Goal: Check status: Check status

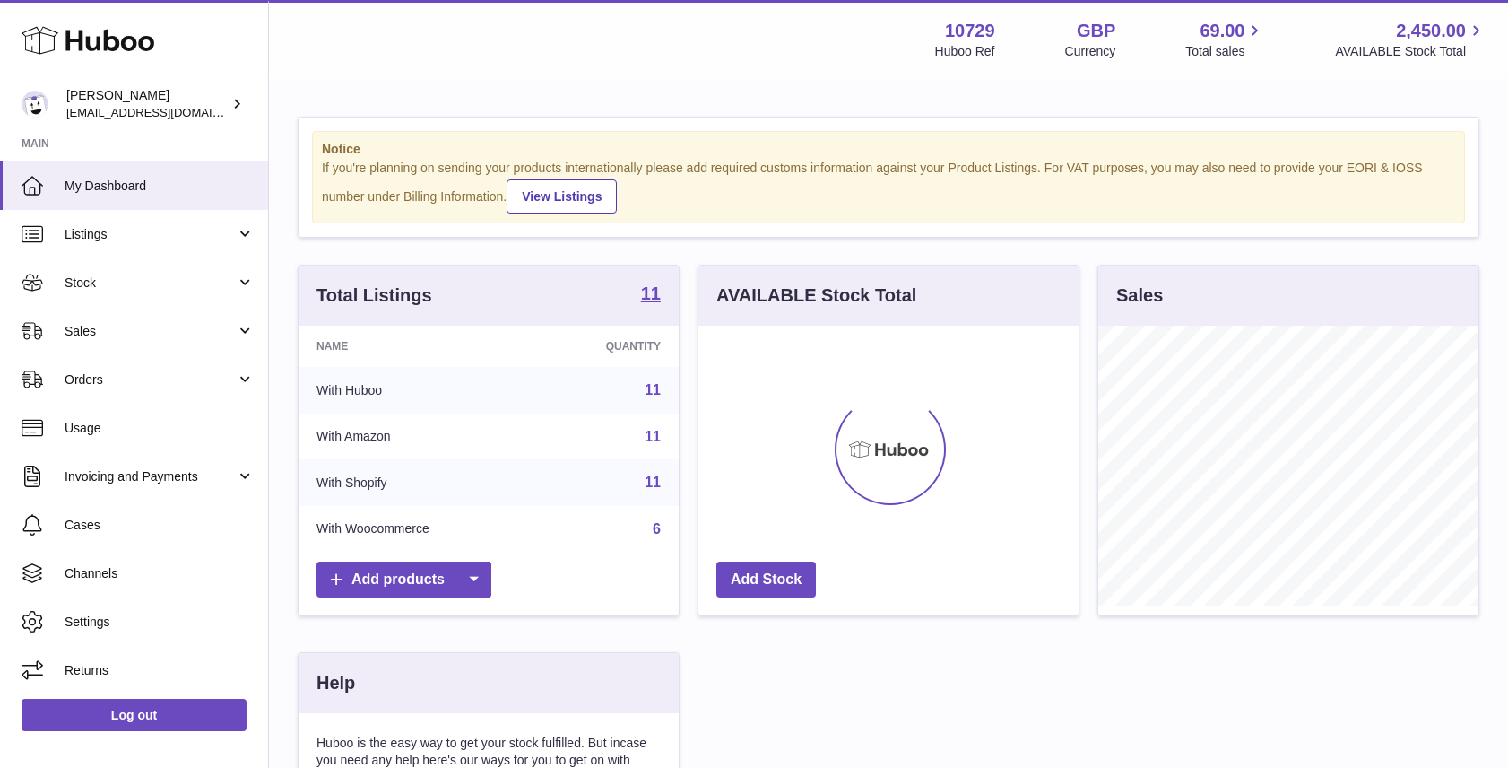
scroll to position [280, 380]
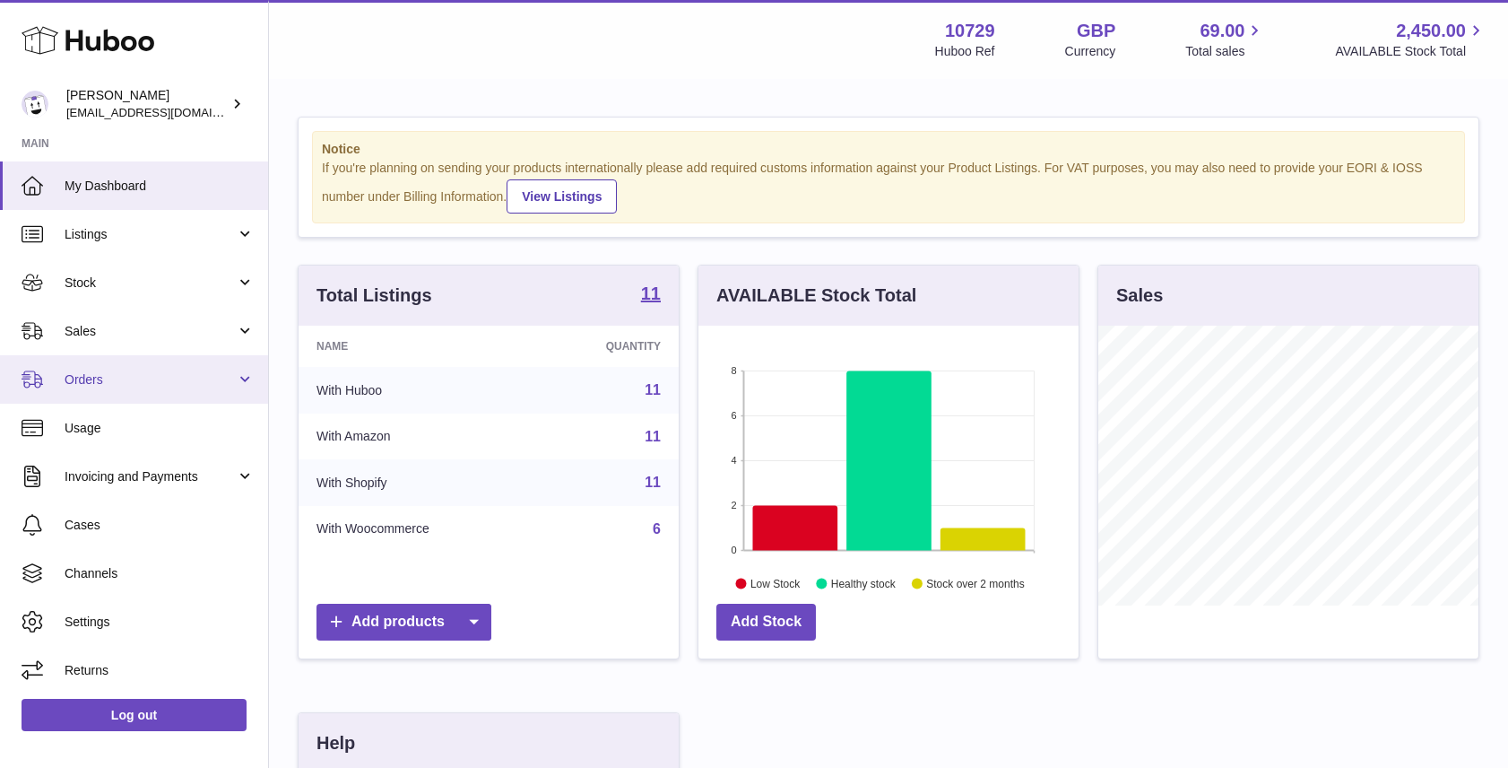
click at [136, 369] on link "Orders" at bounding box center [134, 379] width 268 height 48
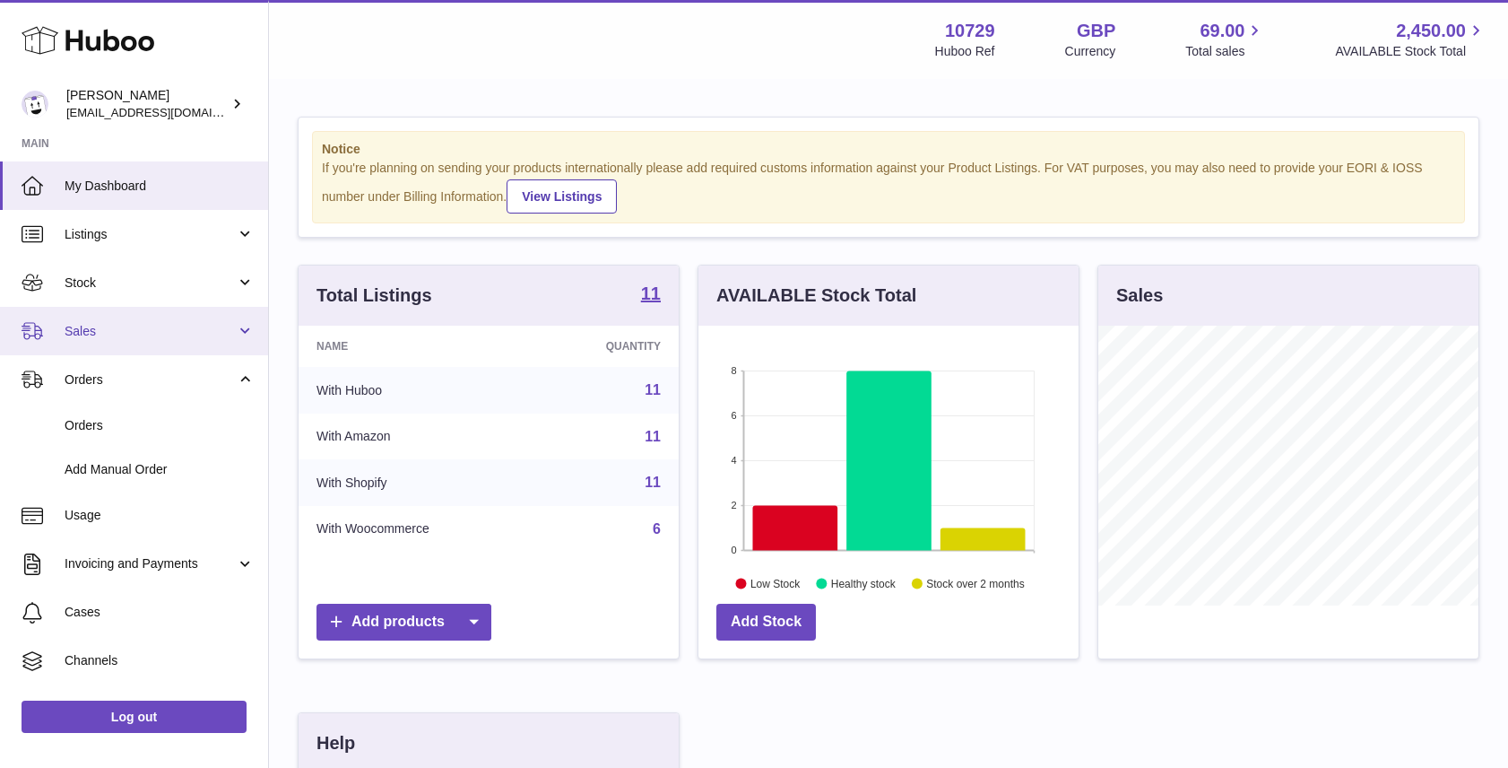
click at [133, 339] on link "Sales" at bounding box center [134, 331] width 268 height 48
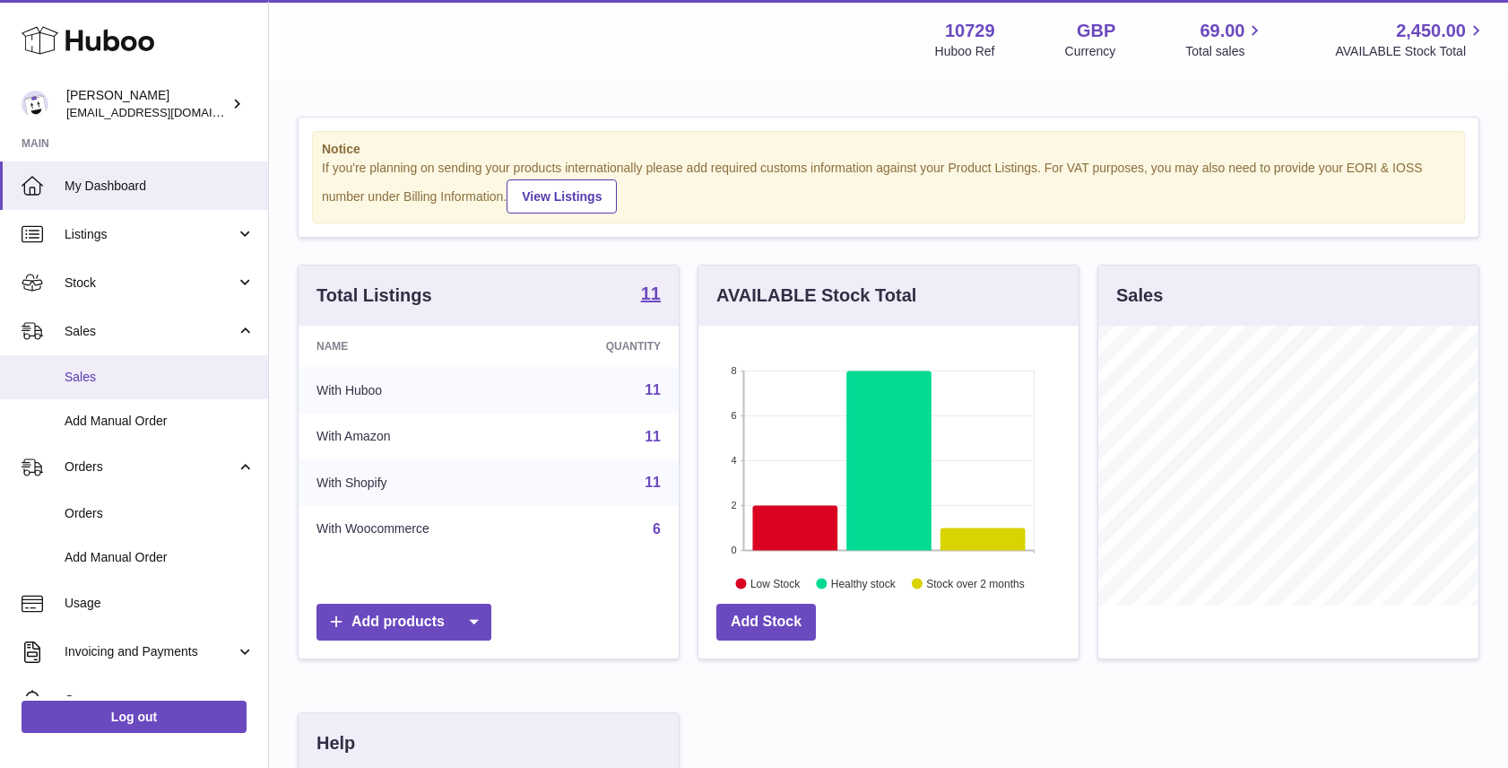
click at [142, 378] on span "Sales" at bounding box center [160, 377] width 190 height 17
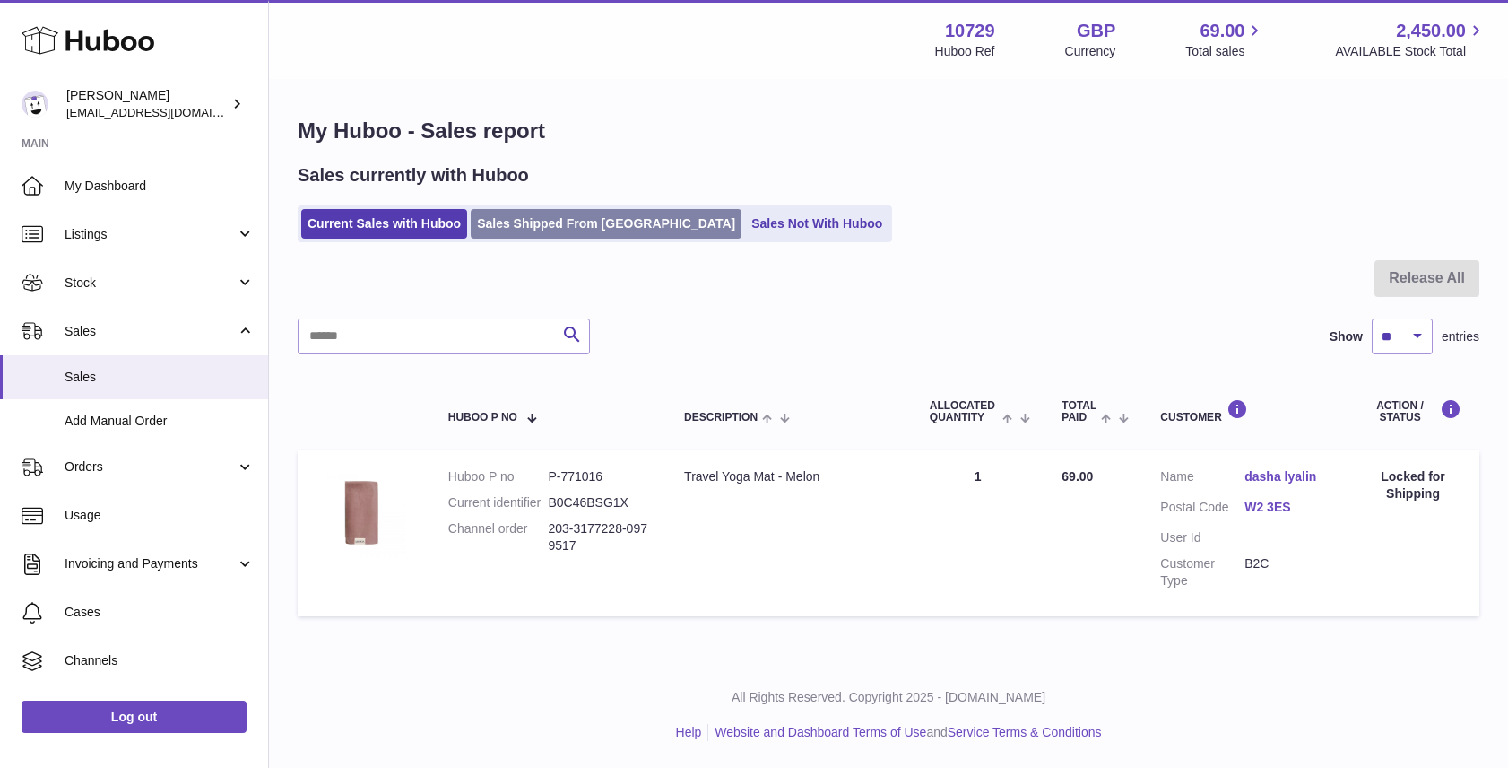
click at [624, 221] on link "Sales Shipped From [GEOGRAPHIC_DATA]" at bounding box center [606, 224] width 271 height 30
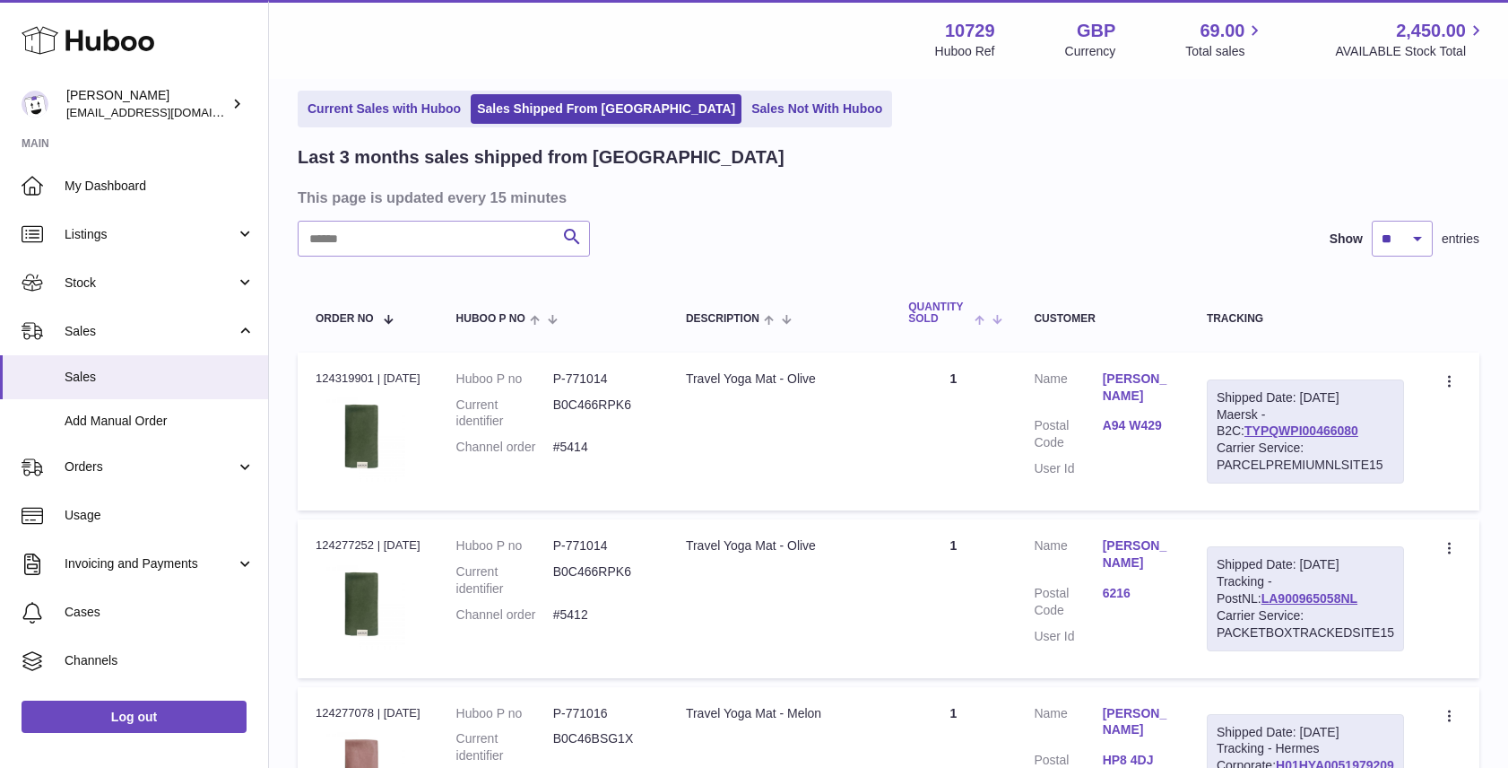
scroll to position [29, 0]
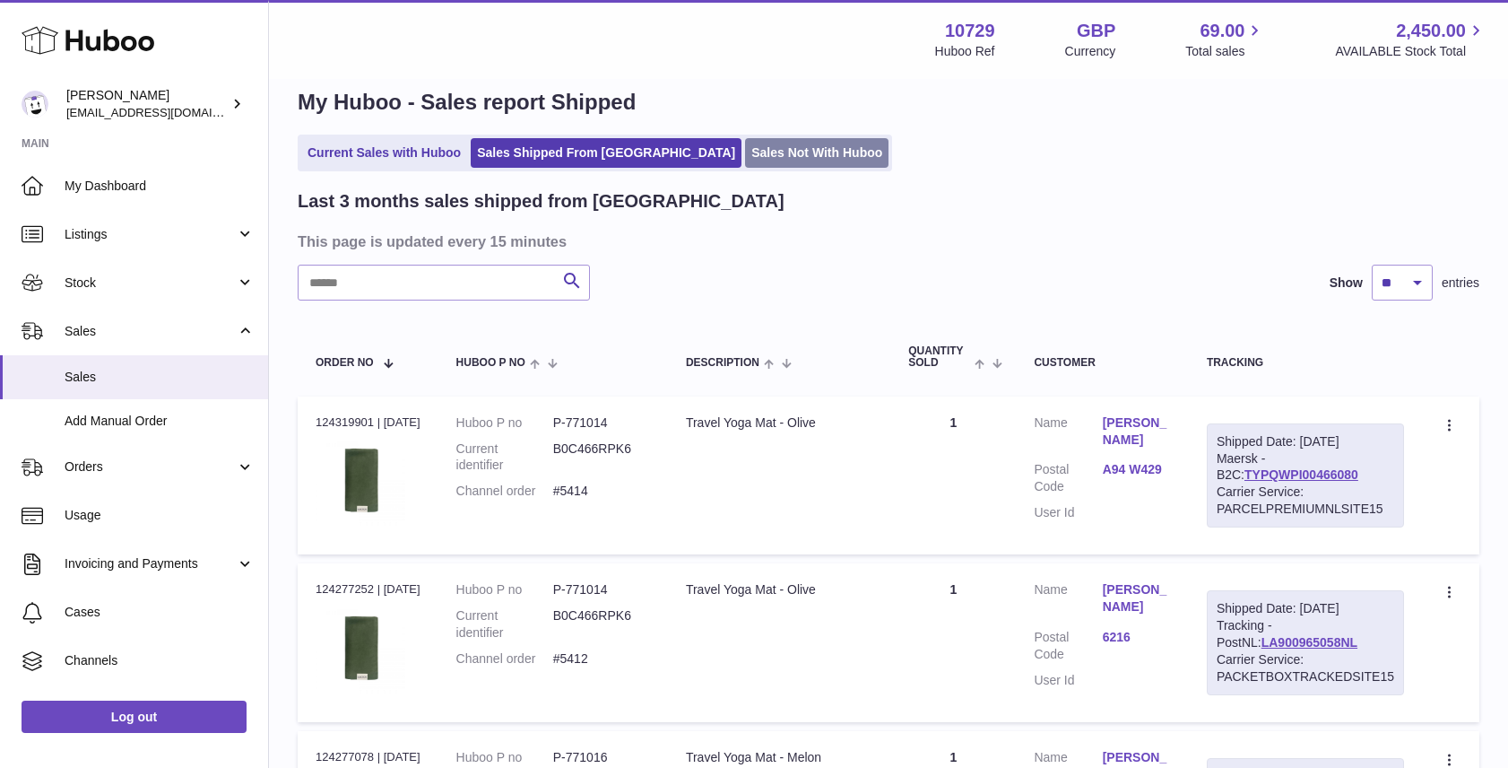
click at [767, 143] on link "Sales Not With Huboo" at bounding box center [816, 153] width 143 height 30
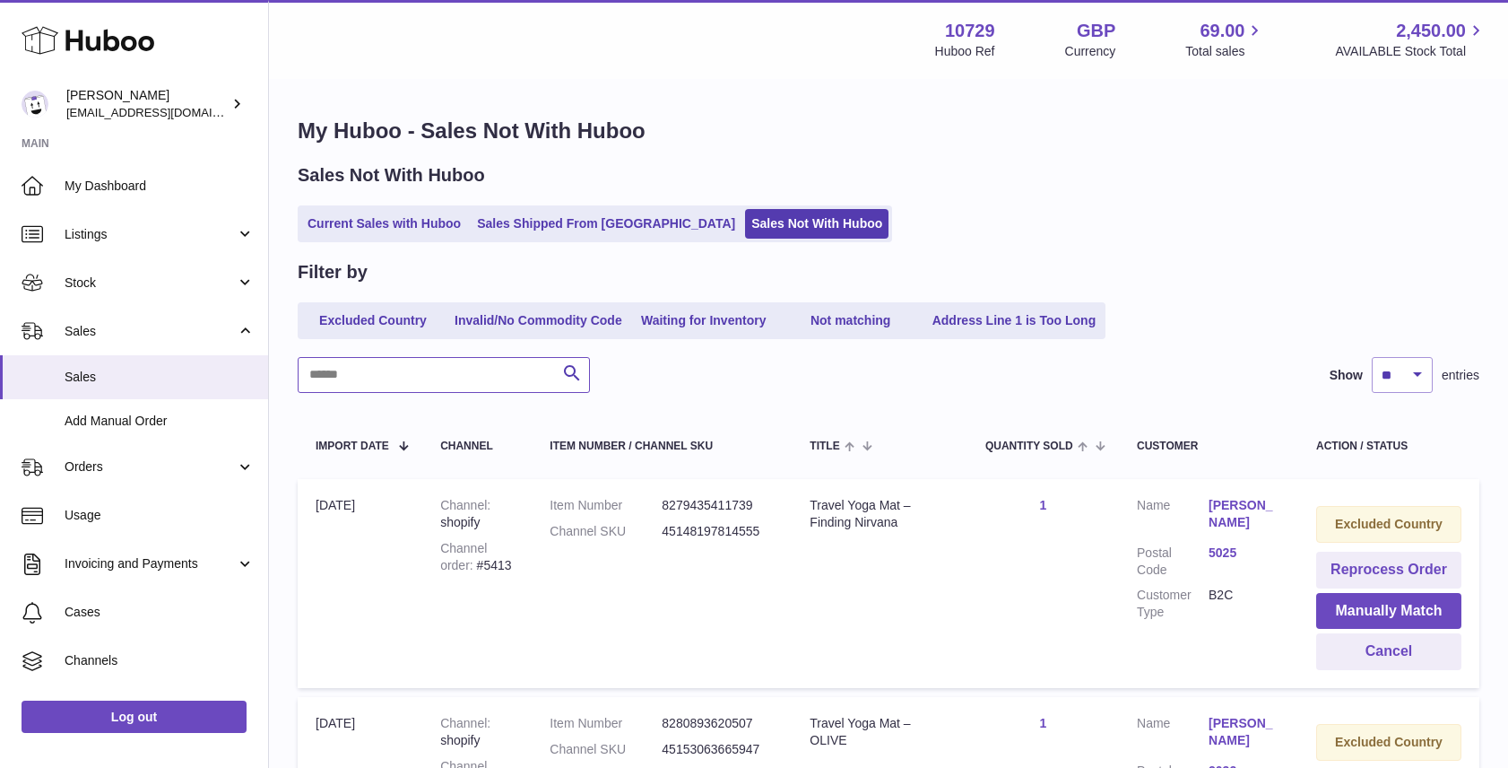
click at [477, 377] on input "text" at bounding box center [444, 375] width 292 height 36
paste input "**********"
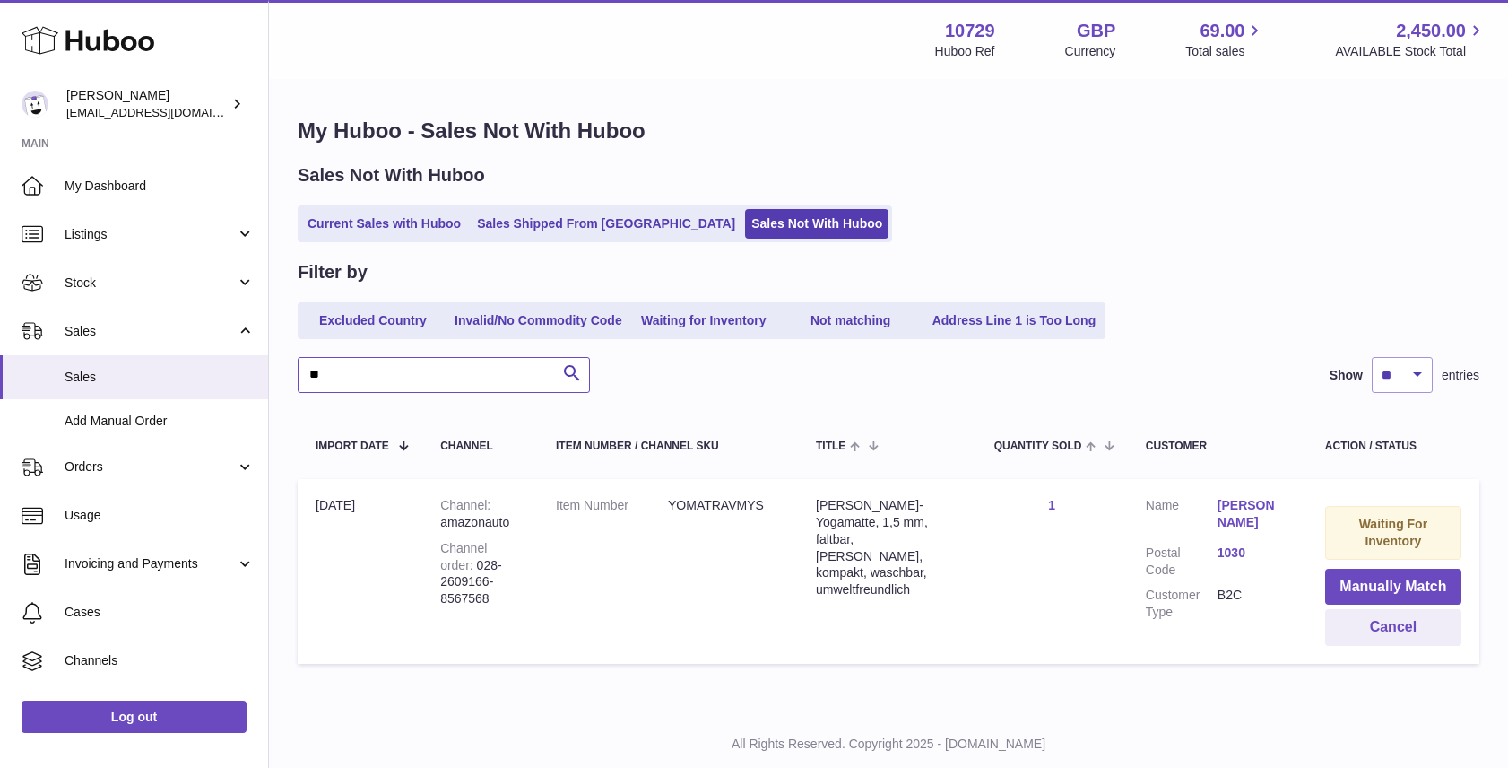
type input "*"
type input "*****"
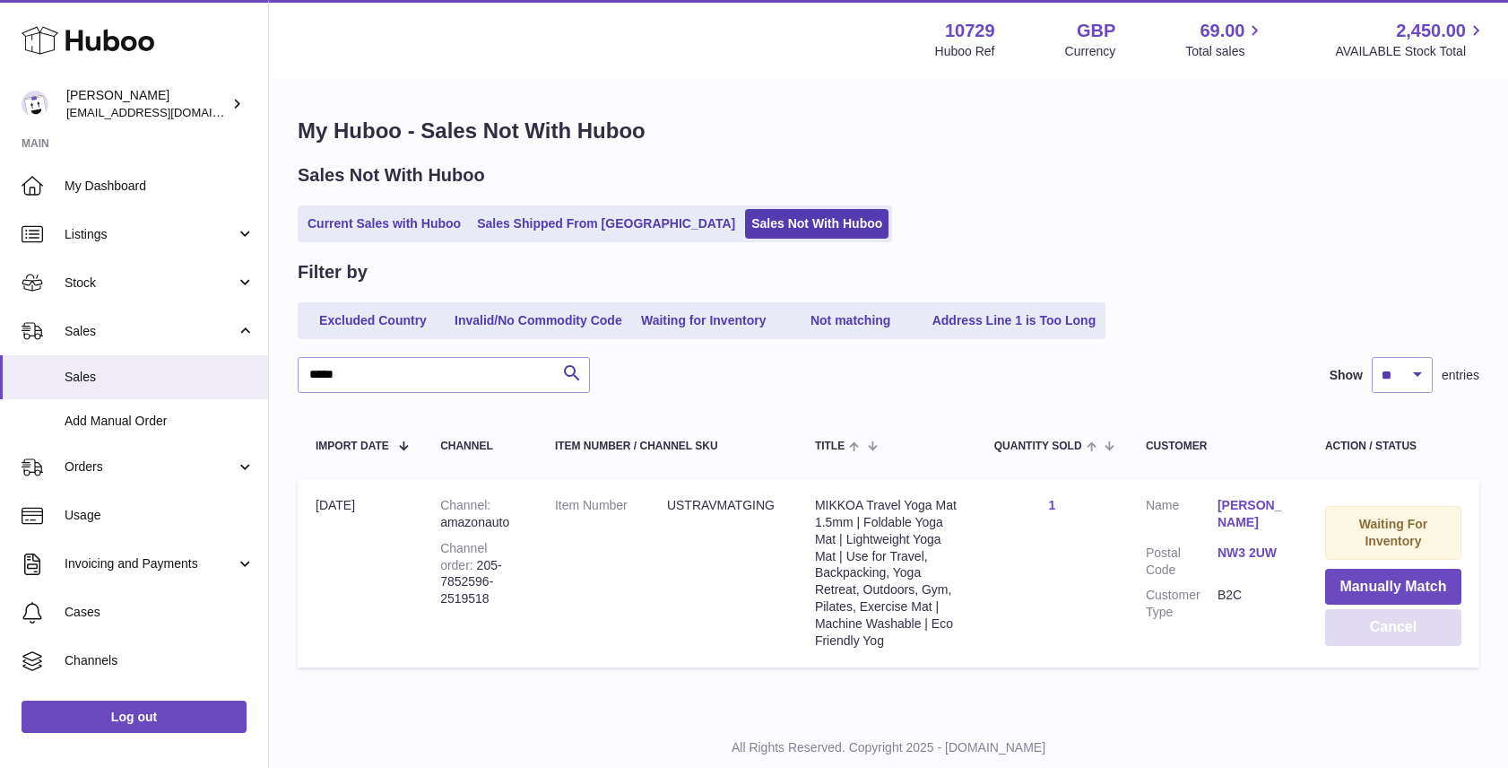
click at [1386, 634] on button "Cancel" at bounding box center [1393, 627] width 136 height 37
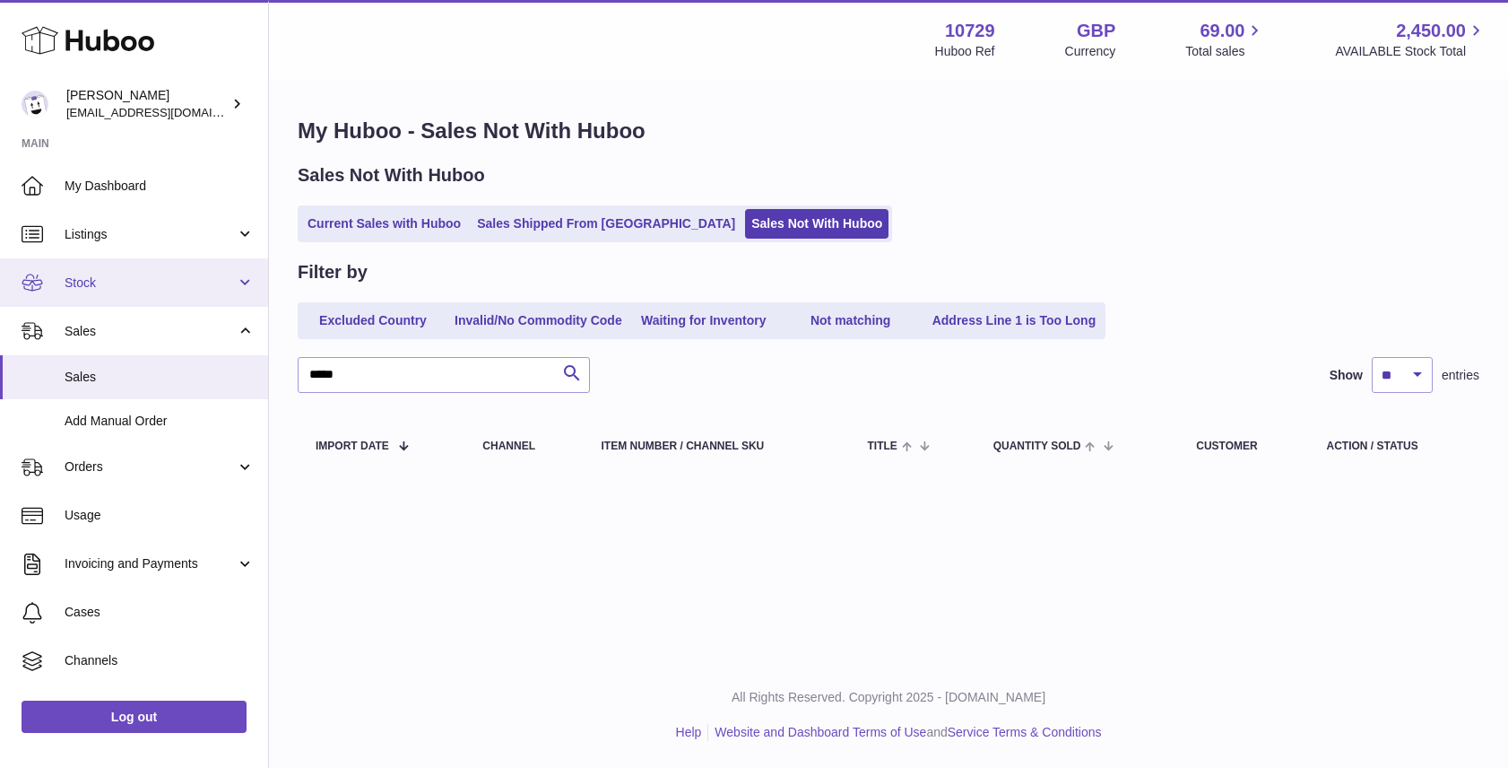
click at [210, 277] on span "Stock" at bounding box center [150, 282] width 171 height 17
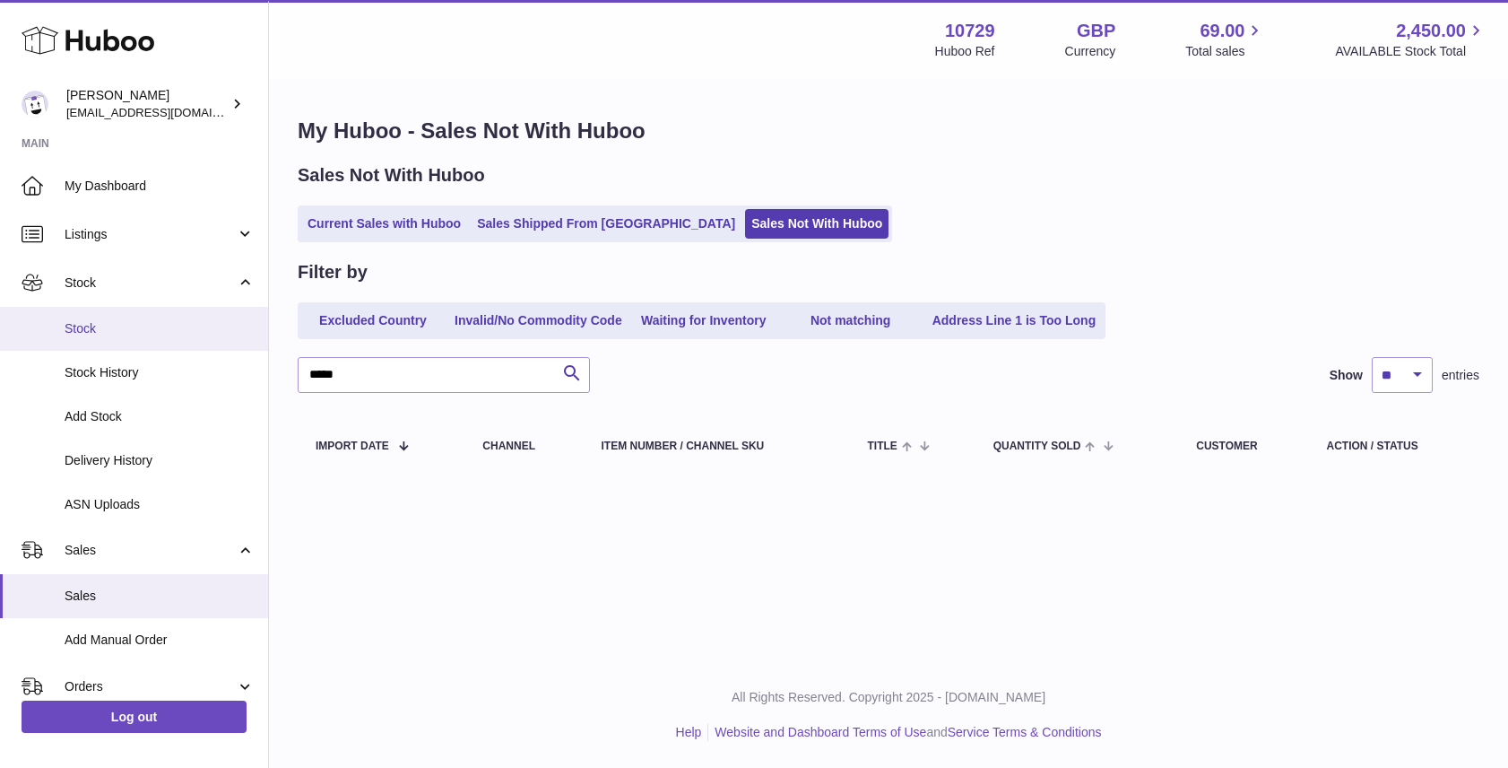
click at [216, 326] on span "Stock" at bounding box center [160, 328] width 190 height 17
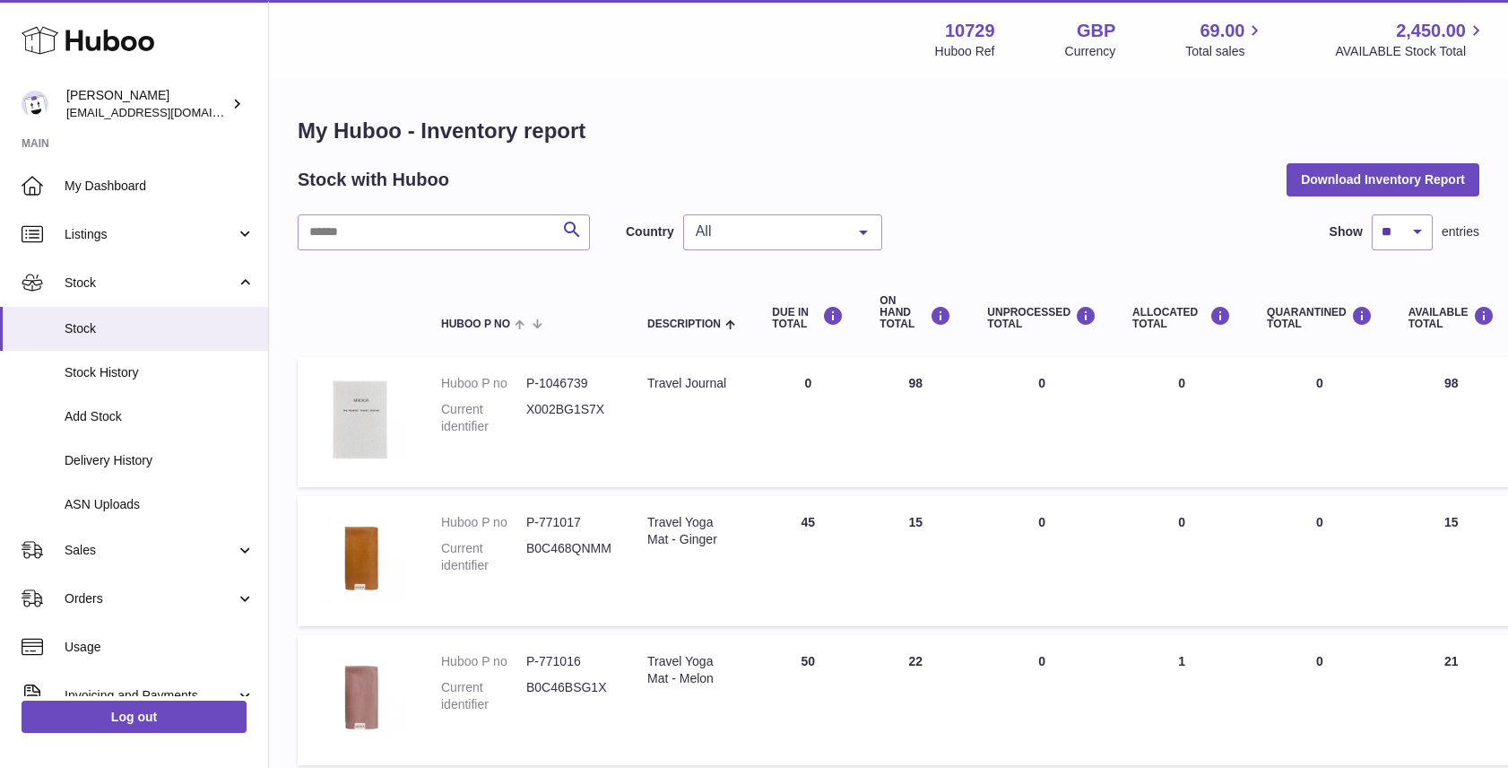
click at [785, 240] on div "All" at bounding box center [782, 232] width 199 height 36
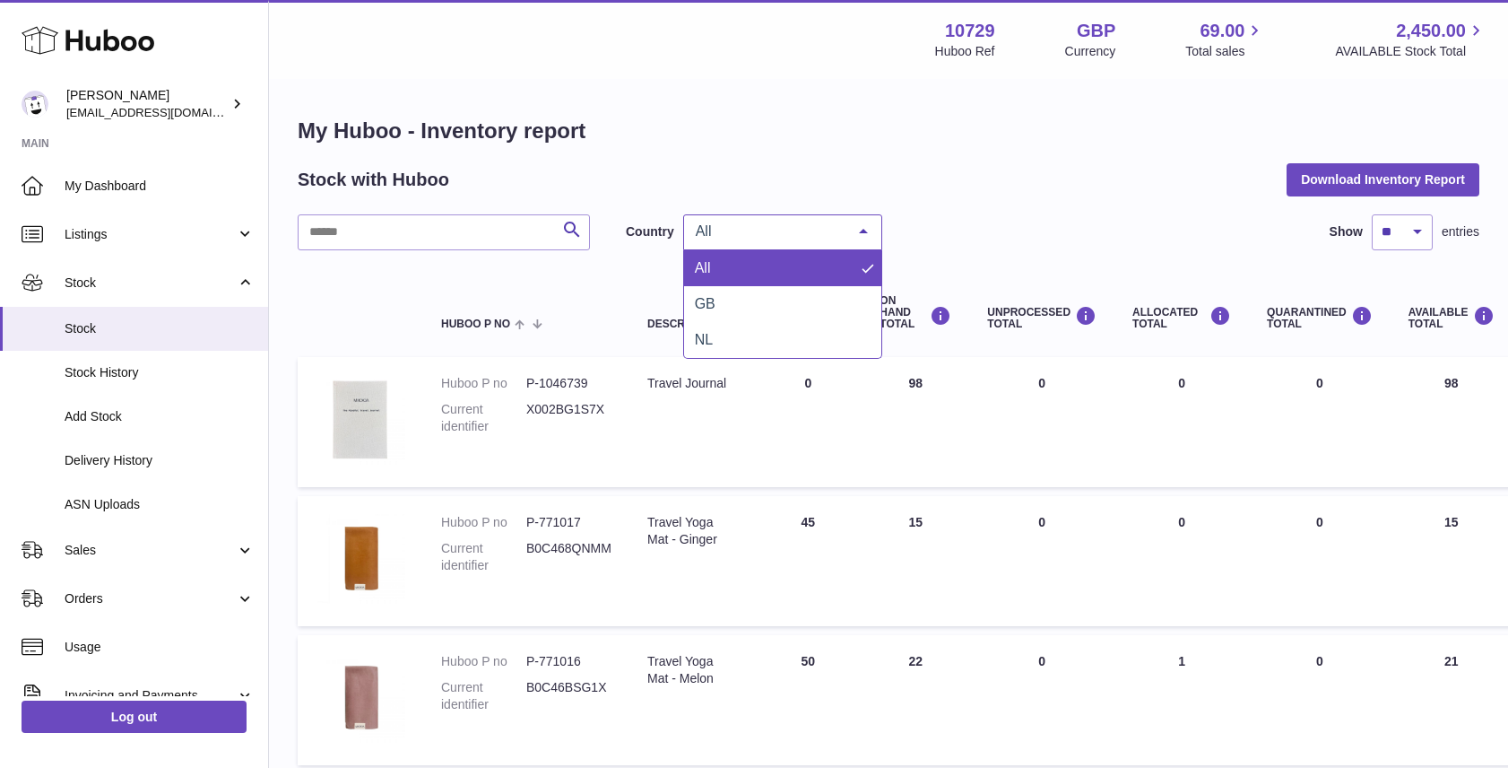
click at [950, 247] on div "Search Country All All GB NL No elements found. Consider changing the search qu…" at bounding box center [889, 232] width 1182 height 36
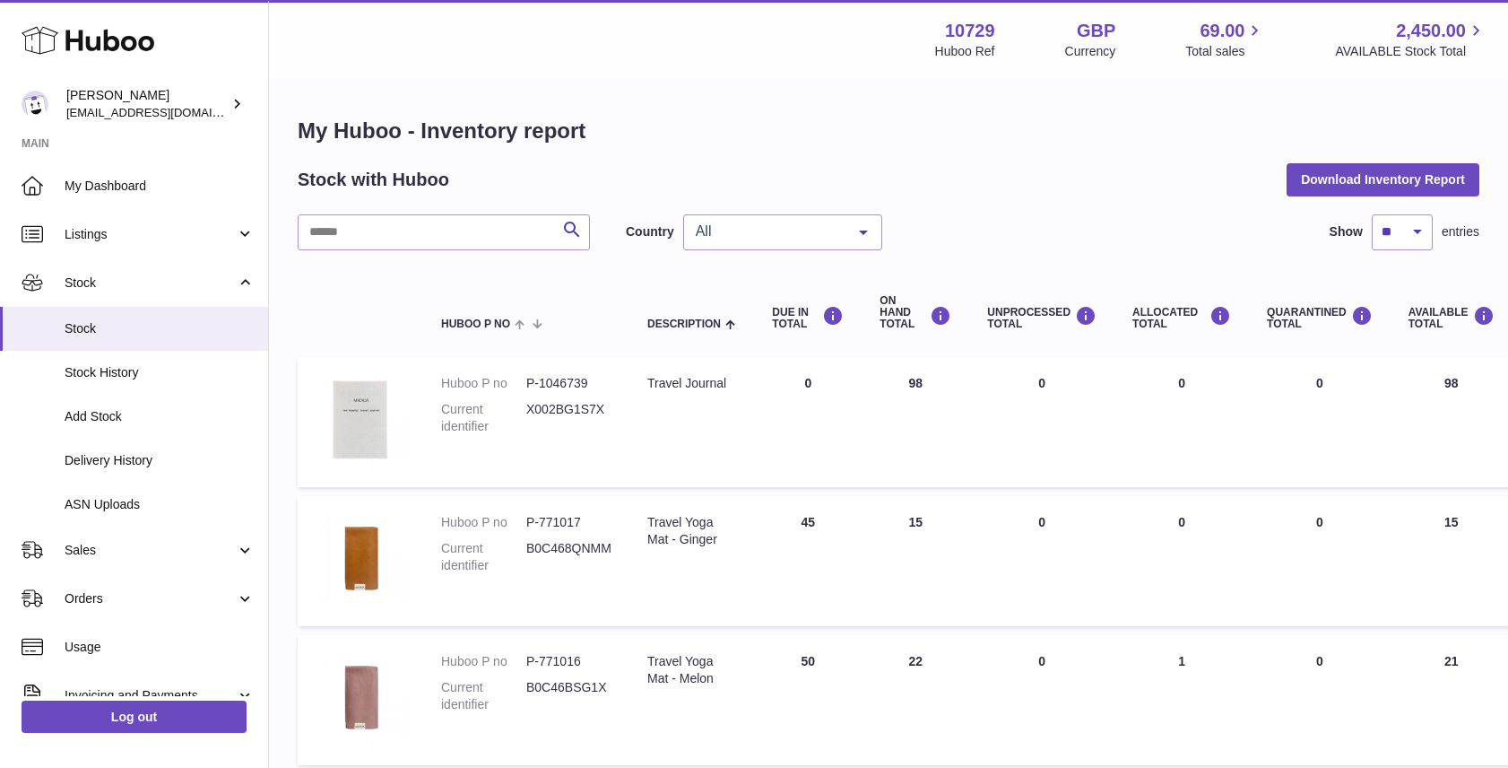
click at [831, 233] on span "All" at bounding box center [768, 231] width 154 height 18
click at [815, 300] on span "GB" at bounding box center [782, 304] width 197 height 36
click at [804, 226] on span "GB" at bounding box center [768, 231] width 154 height 18
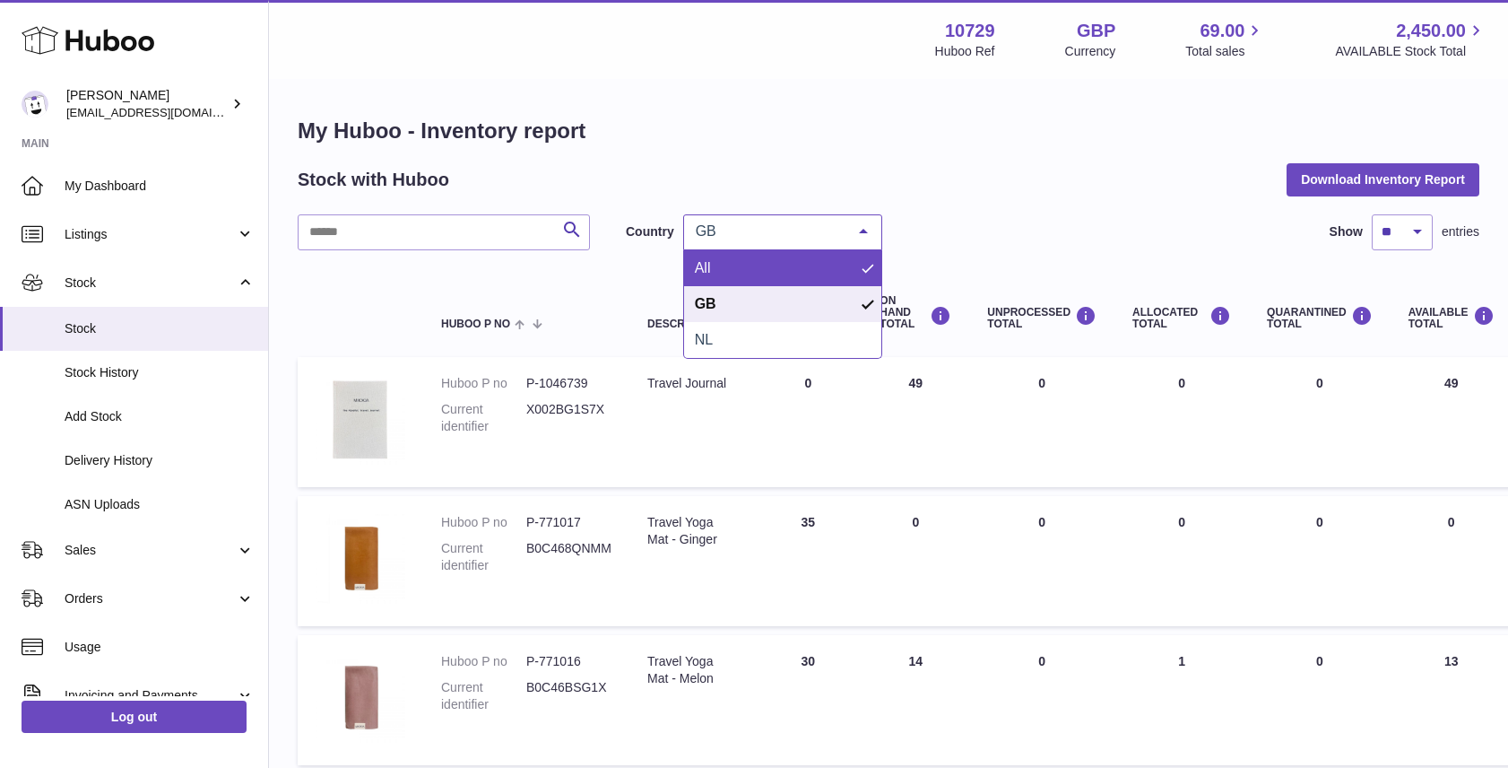
click at [805, 261] on span "All" at bounding box center [782, 268] width 197 height 36
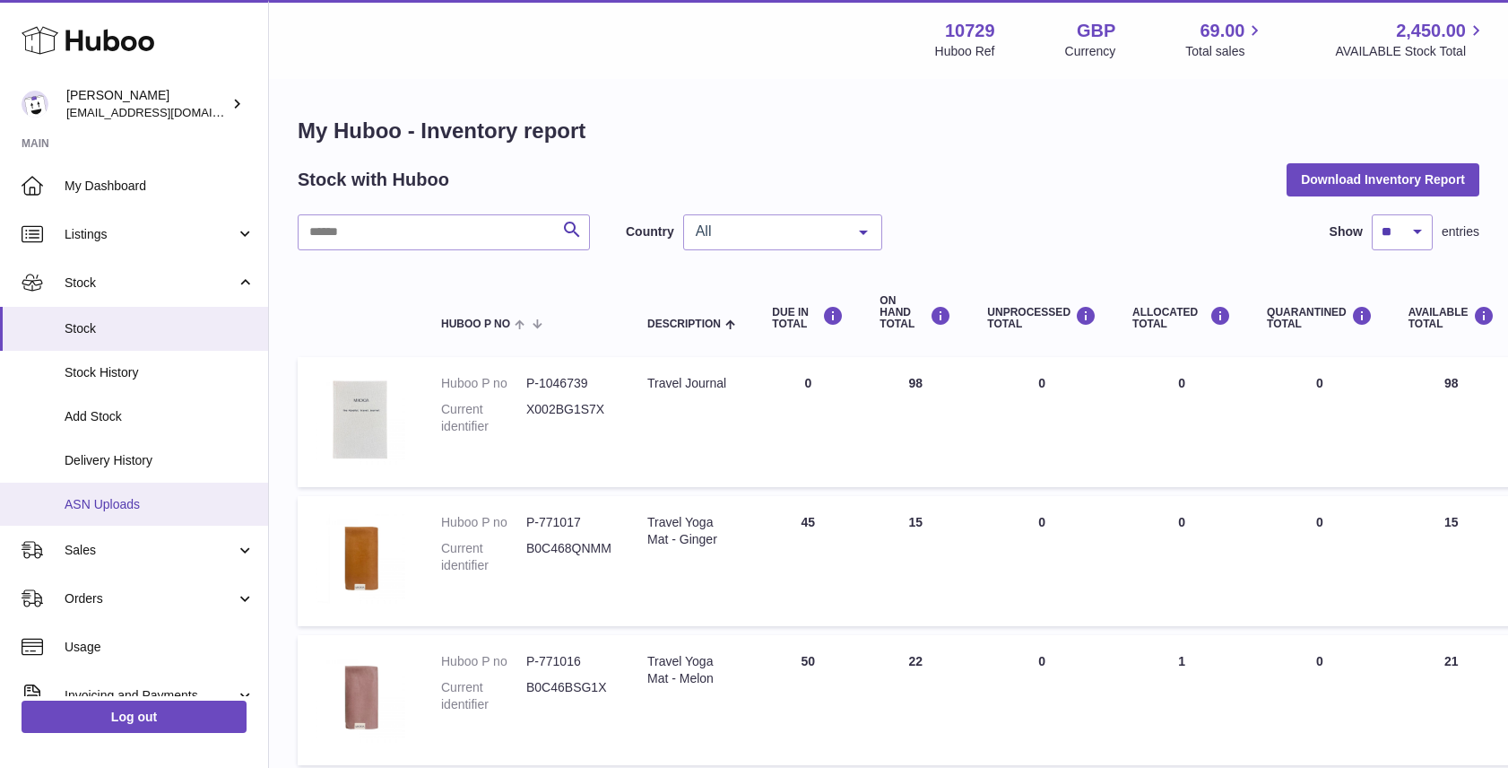
scroll to position [217, 0]
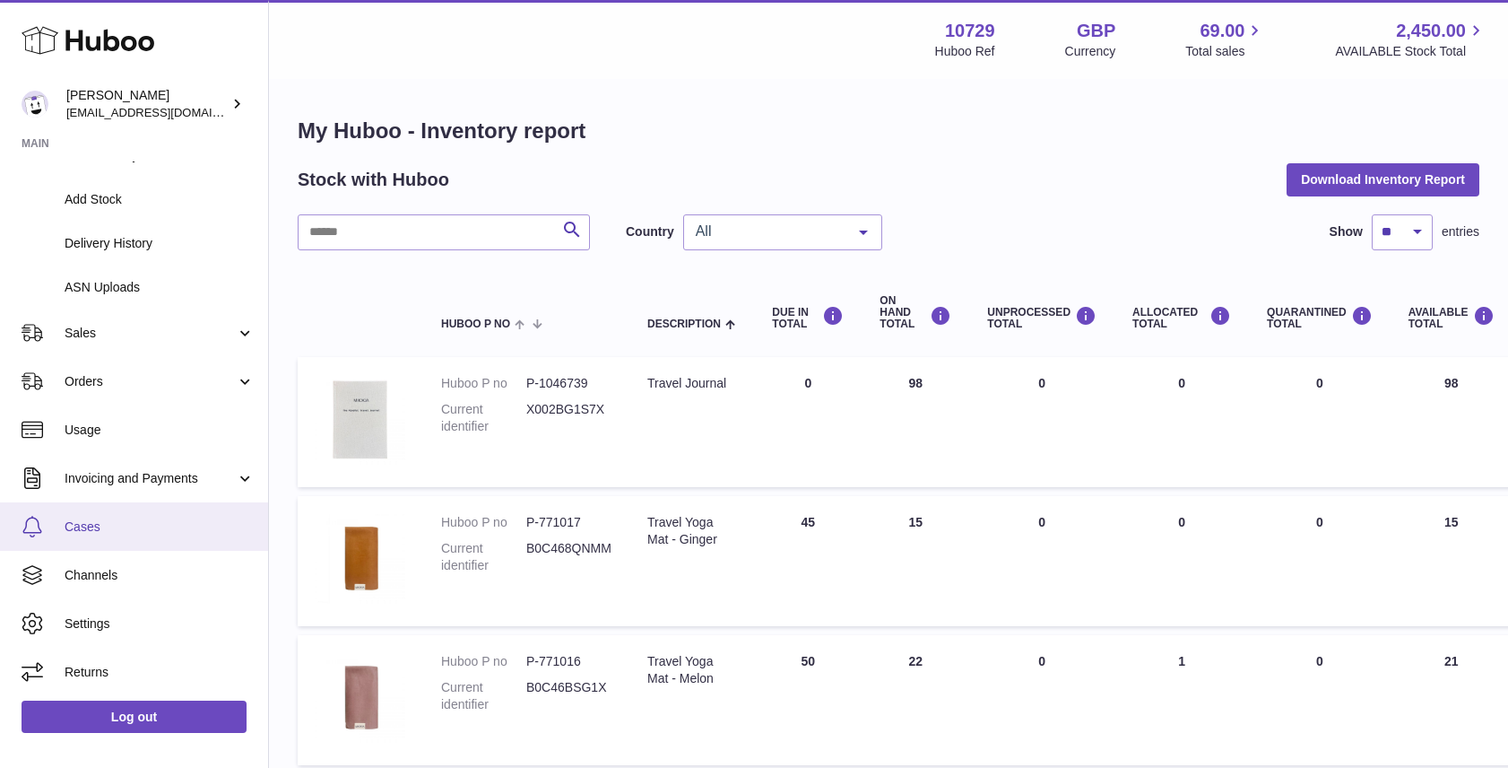
click at [134, 534] on link "Cases" at bounding box center [134, 526] width 268 height 48
